Goal: Information Seeking & Learning: Find specific page/section

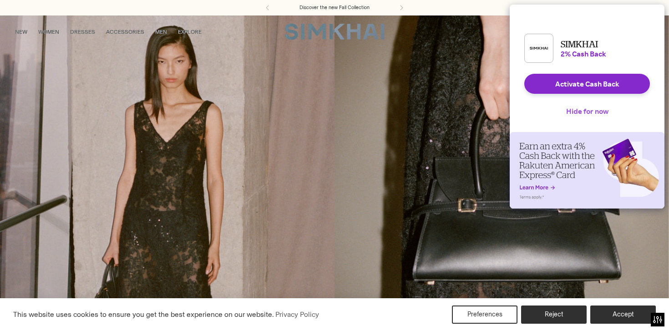
click at [587, 117] on button "Hide for now" at bounding box center [587, 111] width 57 height 20
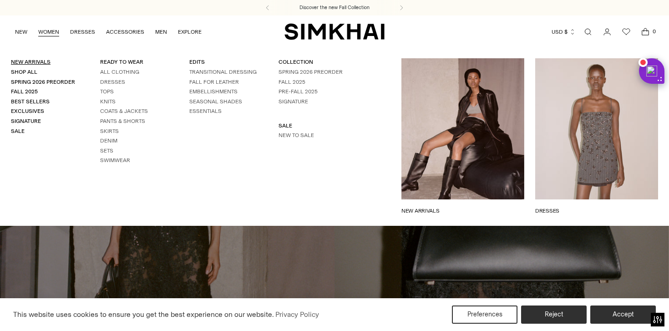
click at [31, 61] on link "New Arrivals" at bounding box center [31, 62] width 40 height 6
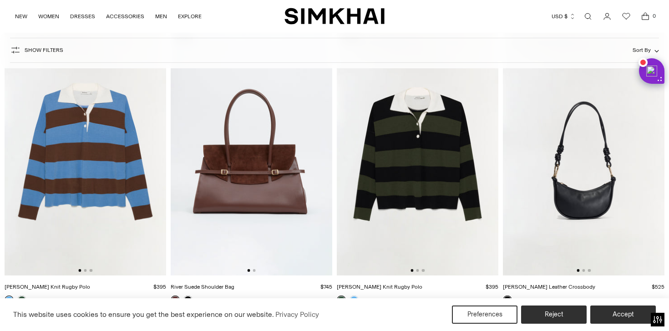
scroll to position [3652, 0]
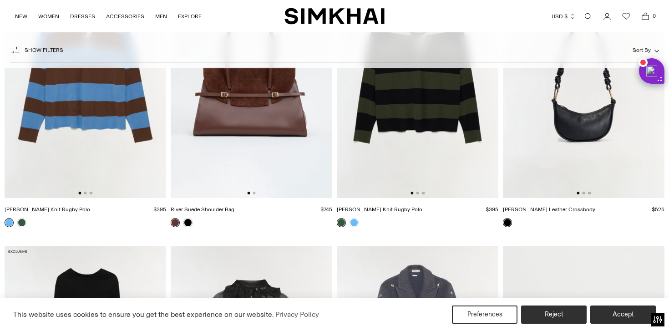
click at [589, 17] on link "Open search modal" at bounding box center [588, 16] width 18 height 18
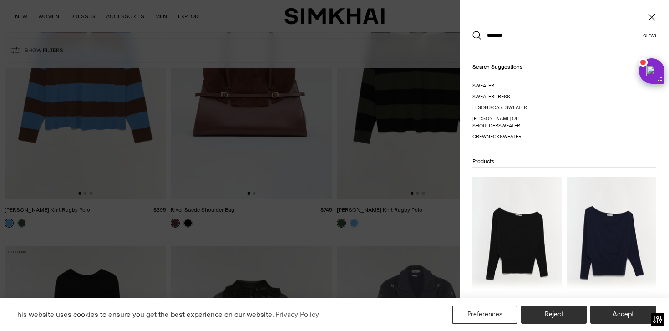
type input "*******"
click at [472, 31] on button "Search" at bounding box center [476, 35] width 9 height 9
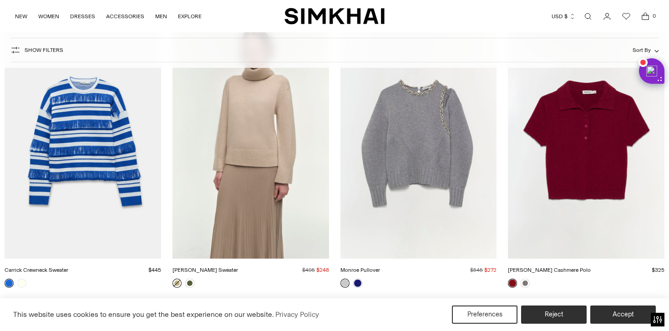
scroll to position [1117, 0]
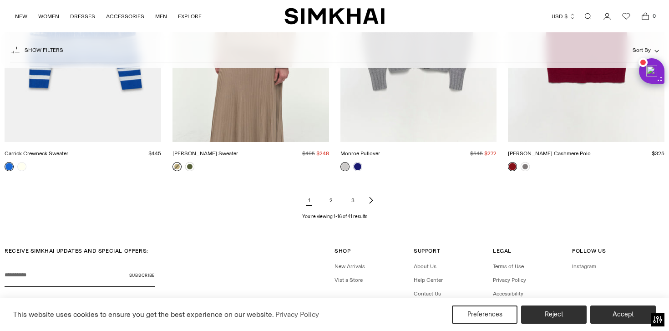
click at [329, 207] on link "2" at bounding box center [331, 200] width 18 height 18
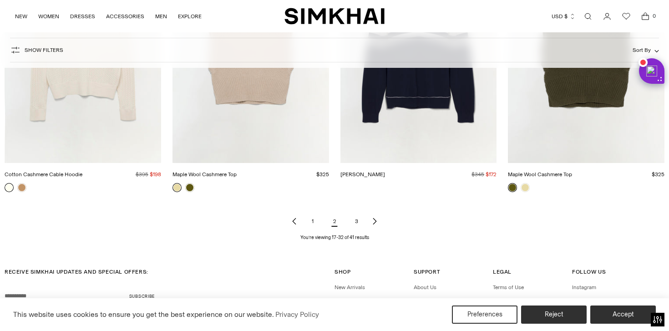
scroll to position [1171, 0]
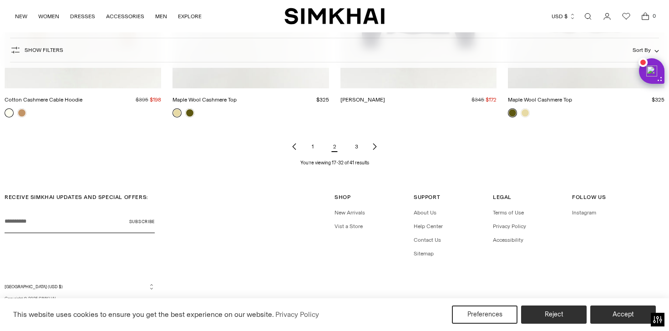
click at [355, 147] on link "3" at bounding box center [356, 146] width 18 height 18
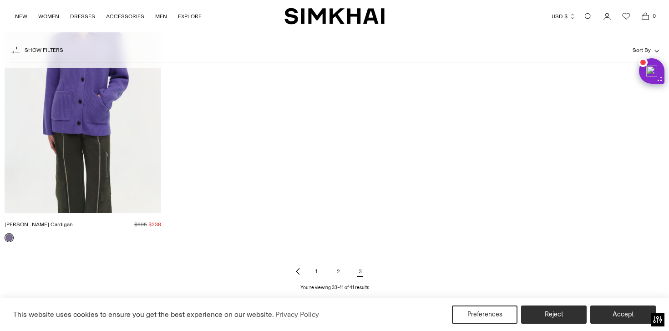
scroll to position [889, 0]
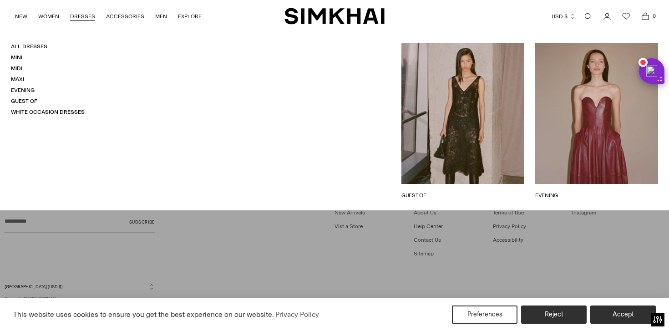
click at [81, 17] on link "DRESSES" at bounding box center [82, 16] width 25 height 20
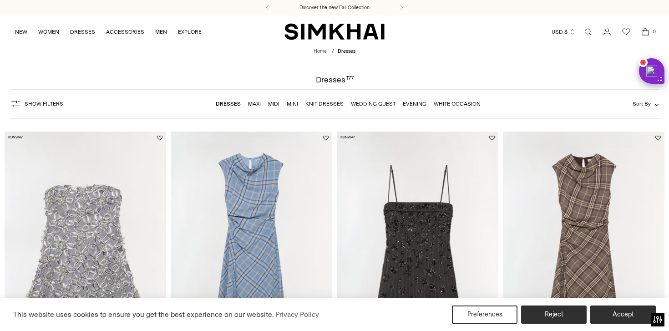
click at [592, 30] on link "Open search modal" at bounding box center [588, 32] width 18 height 18
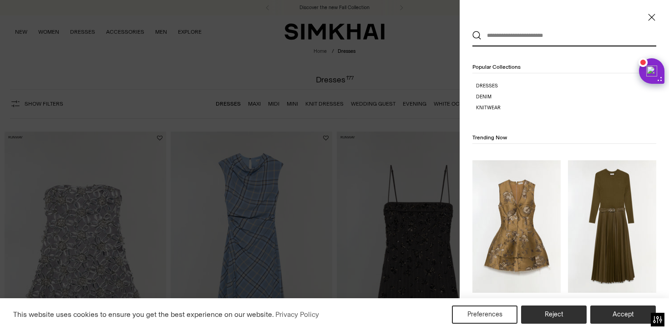
paste input "**********"
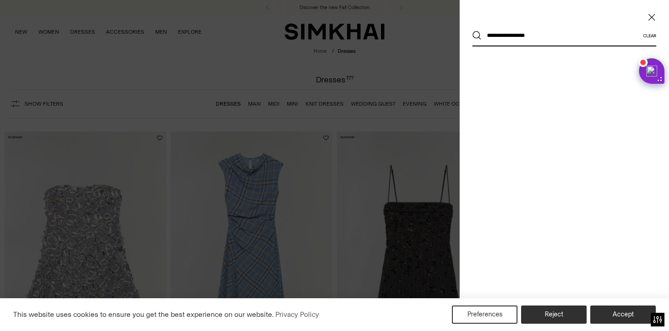
type input "**********"
click at [472, 31] on button "Search" at bounding box center [476, 35] width 9 height 9
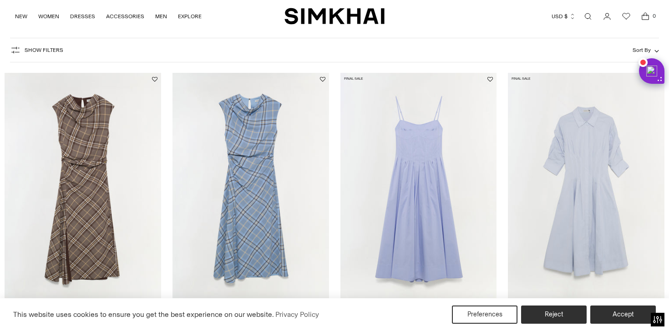
scroll to position [175, 0]
